Goal: Information Seeking & Learning: Learn about a topic

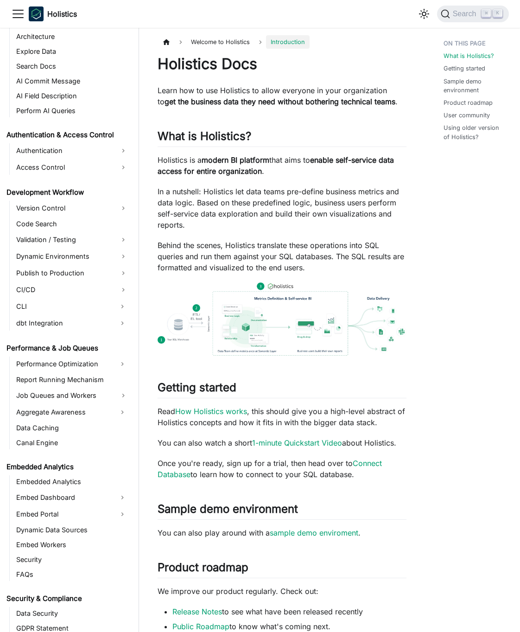
scroll to position [573, 0]
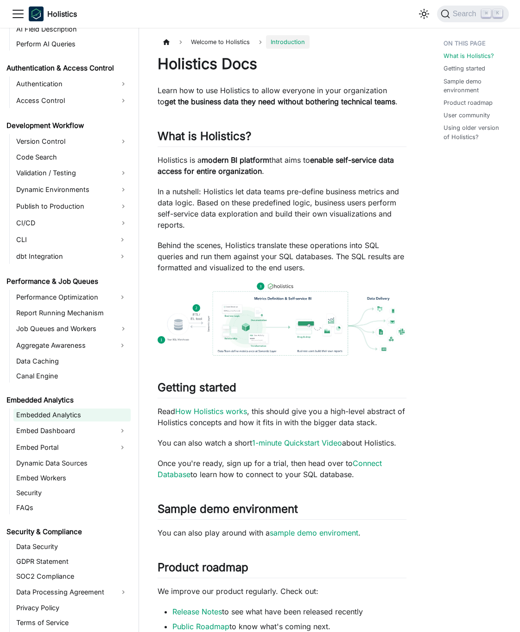
click at [70, 417] on link "Embedded Analytics" at bounding box center [71, 414] width 117 height 13
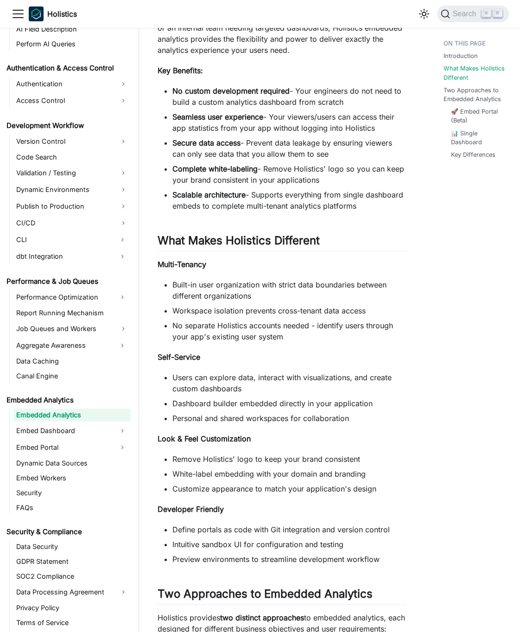
scroll to position [311, 0]
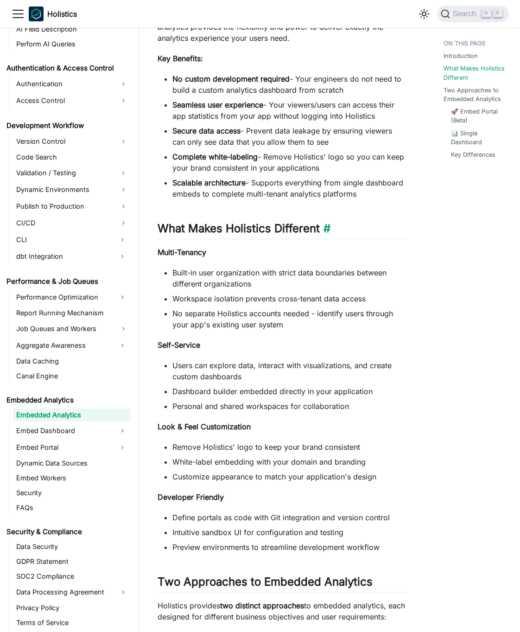
click at [331, 228] on link "​" at bounding box center [325, 228] width 11 height 13
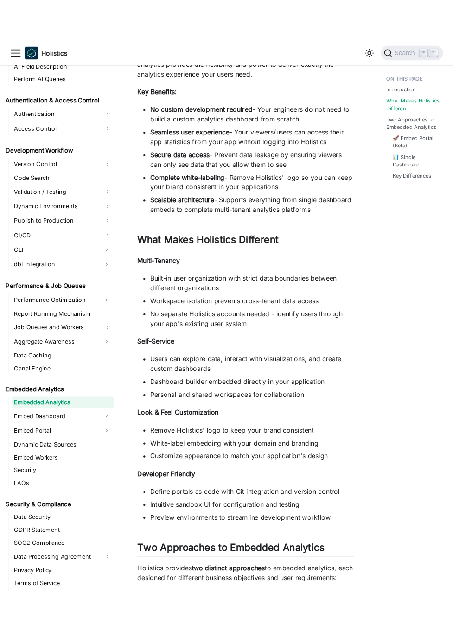
scroll to position [500, 0]
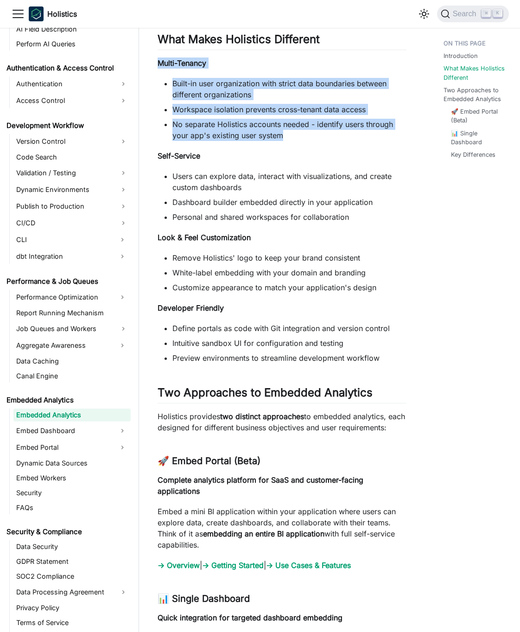
drag, startPoint x: 296, startPoint y: 139, endPoint x: 148, endPoint y: 59, distance: 167.6
click at [148, 59] on div "Embedded Analytics Embedded Analytics On this page Embedded Analytics Introduct…" at bounding box center [282, 285] width 286 height 1501
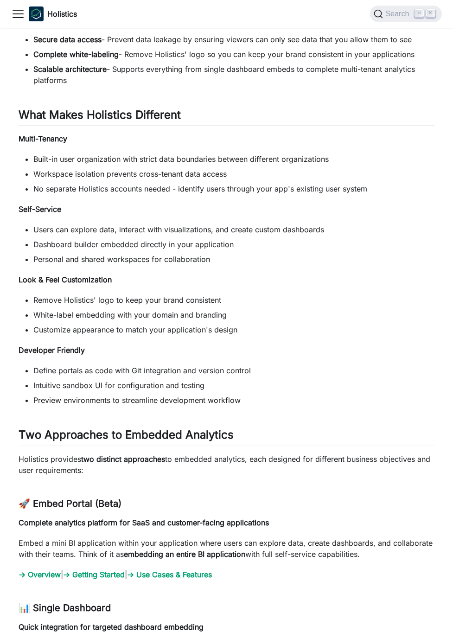
click at [90, 144] on p "Multi-Tenancy" at bounding box center [227, 138] width 416 height 11
click at [66, 138] on strong "Multi-Tenancy" at bounding box center [43, 138] width 49 height 9
click at [65, 138] on strong "Multi-Tenancy" at bounding box center [43, 138] width 49 height 9
copy div "Multi-Tenancy"
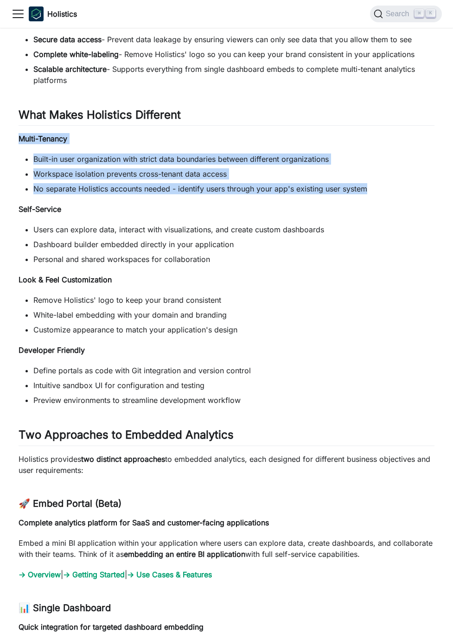
drag, startPoint x: 367, startPoint y: 189, endPoint x: 4, endPoint y: 140, distance: 366.3
click at [4, 140] on div "Embedded Analytics Embedded Analytics On this page Embedded Analytics Introduct…" at bounding box center [226, 239] width 453 height 1409
copy div "Multi-Tenancy Built-in user organization with strict data boundaries between di…"
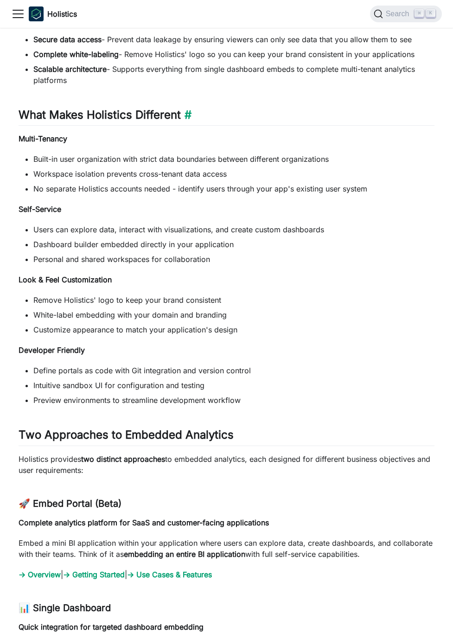
click at [198, 115] on h2 "What Makes Holistics Different ​" at bounding box center [227, 117] width 416 height 18
click at [196, 114] on h2 "What Makes Holistics Different ​" at bounding box center [227, 117] width 416 height 18
click at [191, 113] on link "​" at bounding box center [186, 114] width 11 height 13
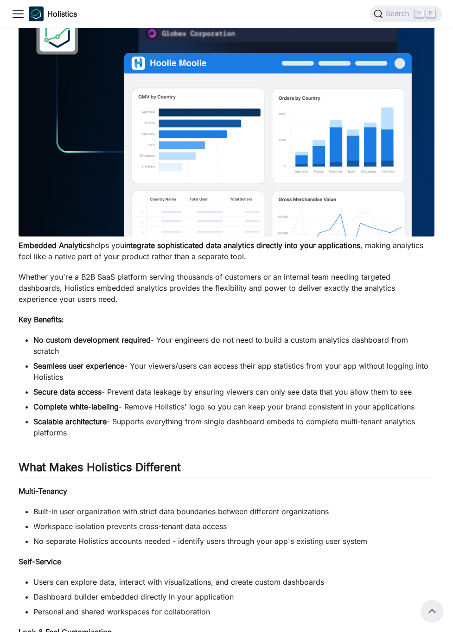
scroll to position [139, 0]
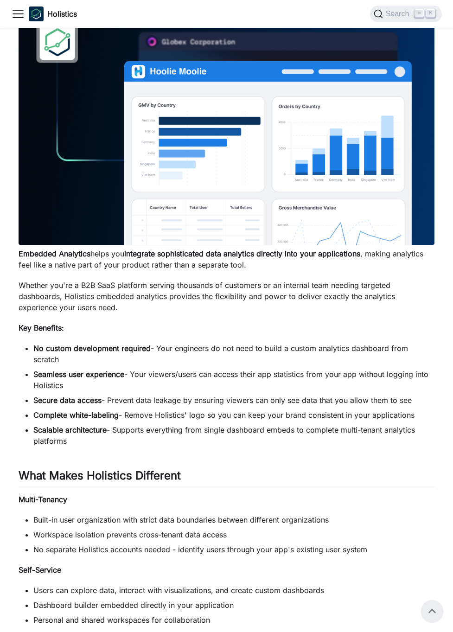
click at [136, 356] on li "No custom development required - Your engineers do not need to build a custom a…" at bounding box center [233, 354] width 401 height 22
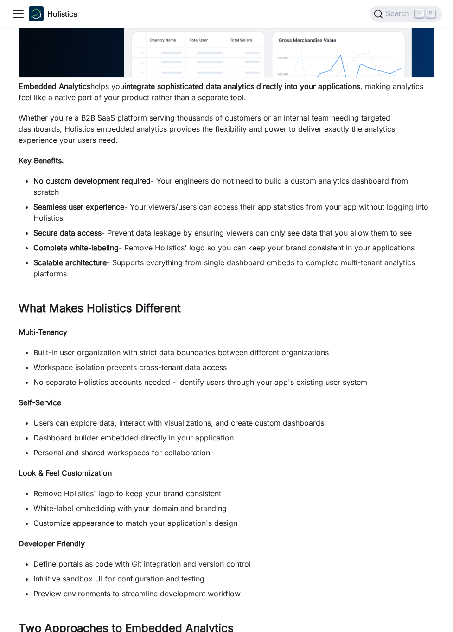
scroll to position [312, 0]
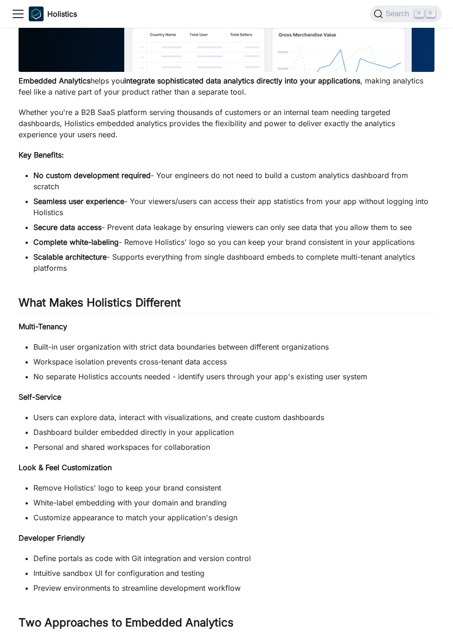
click at [283, 426] on ul "Users can explore data, interact with visualizations, and create custom dashboa…" at bounding box center [227, 432] width 416 height 41
click at [190, 301] on link "​" at bounding box center [186, 302] width 11 height 13
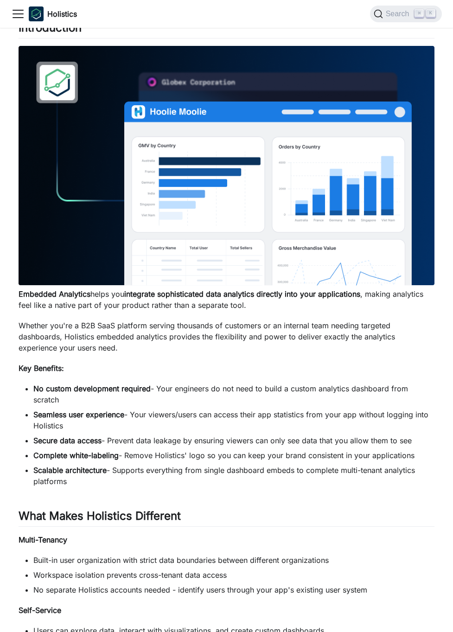
scroll to position [202, 0]
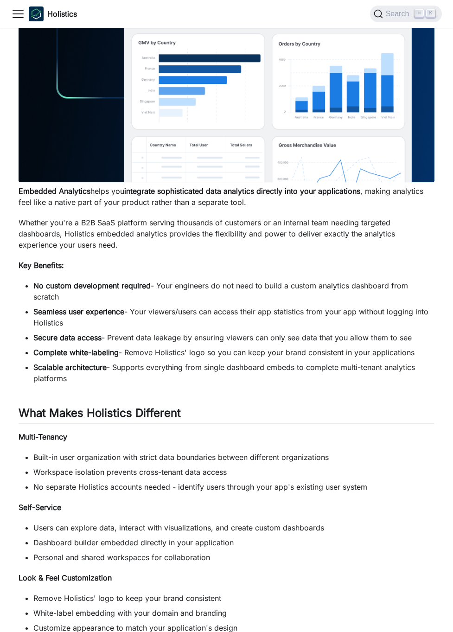
click at [235, 366] on li "Scalable architecture - Supports everything from single dashboard embeds to com…" at bounding box center [233, 373] width 401 height 22
